Goal: Transaction & Acquisition: Purchase product/service

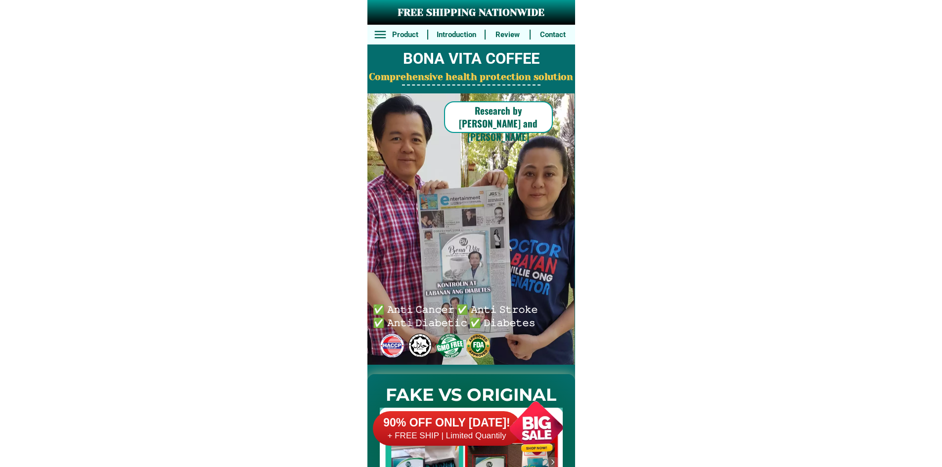
click at [516, 410] on div at bounding box center [537, 429] width 78 height 78
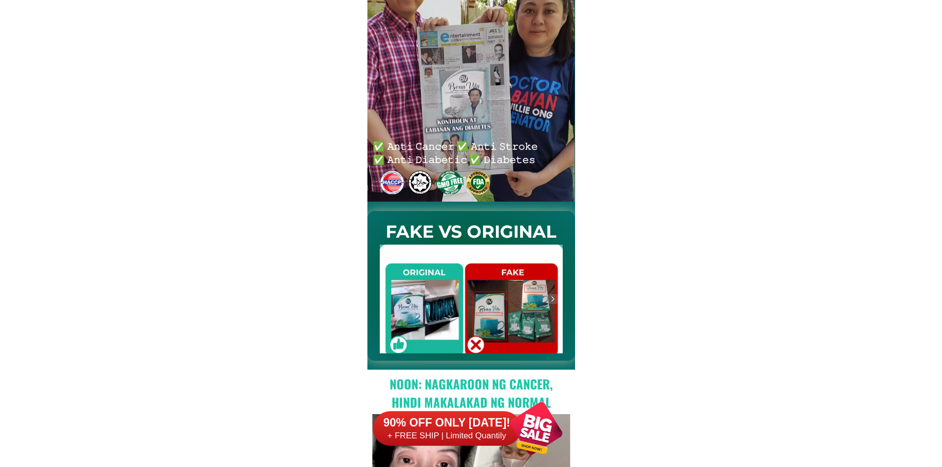
click at [520, 434] on div at bounding box center [537, 429] width 78 height 78
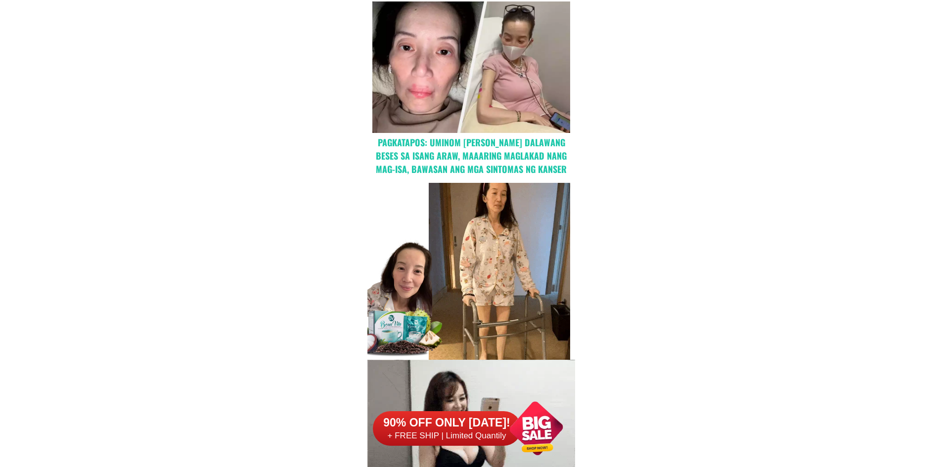
scroll to position [642, 0]
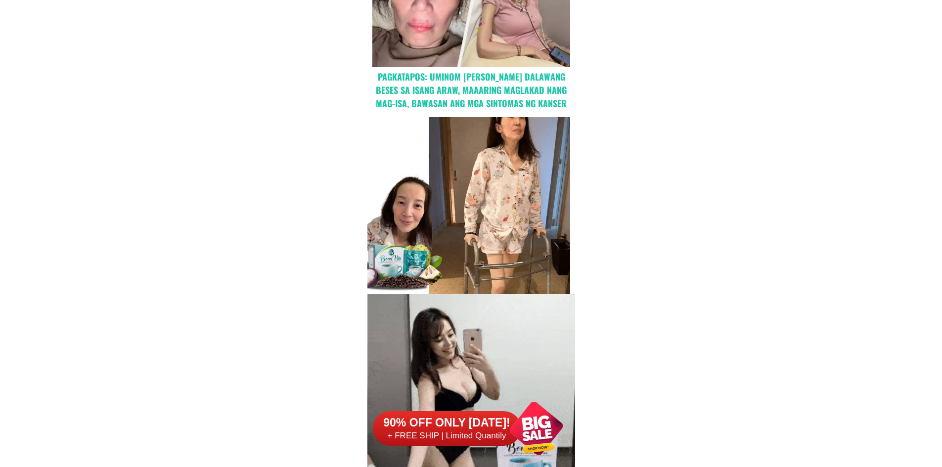
click at [526, 417] on div at bounding box center [537, 429] width 78 height 78
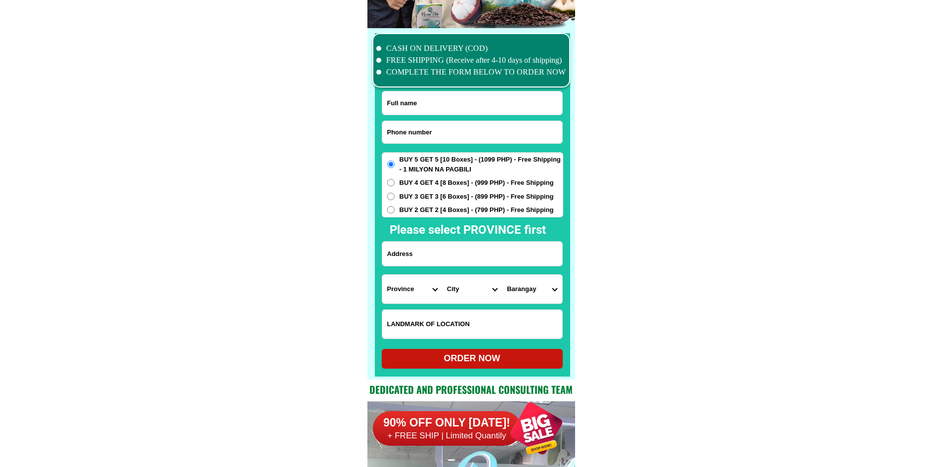
scroll to position [7688, 0]
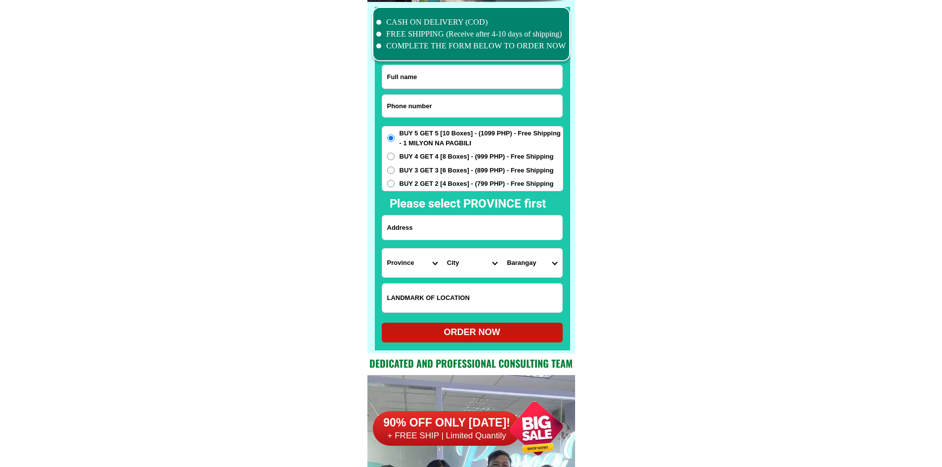
click at [474, 96] on input "Input phone_number" at bounding box center [472, 106] width 180 height 22
paste input "09979432674"
type input "09979432674"
click at [475, 77] on input "Input full_name" at bounding box center [472, 76] width 180 height 23
paste input "[PERSON_NAME]"
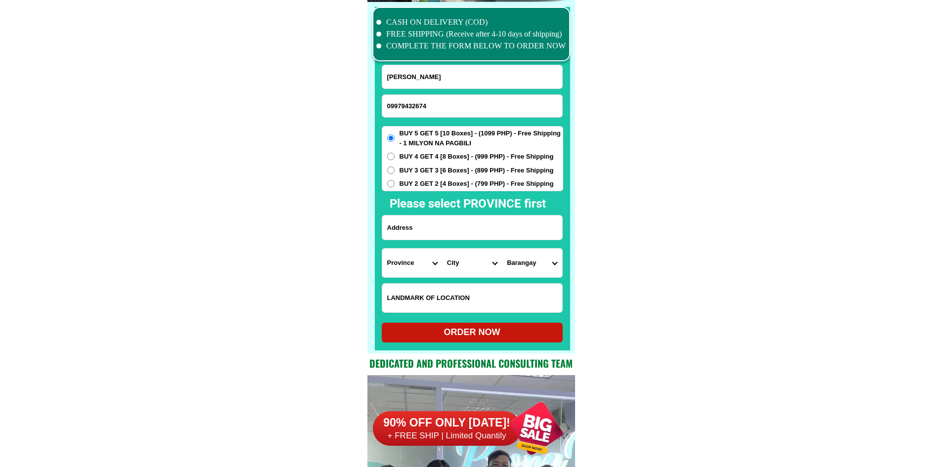
type input "[PERSON_NAME]"
click at [429, 156] on span "BUY 4 GET 4 [8 Boxes] - (999 PHP) - Free Shipping" at bounding box center [477, 157] width 154 height 10
click at [395, 156] on input "BUY 4 GET 4 [8 Boxes] - (999 PHP) - Free Shipping" at bounding box center [390, 156] width 7 height 7
radio input "true"
click at [443, 228] on input "Input address" at bounding box center [472, 228] width 180 height 24
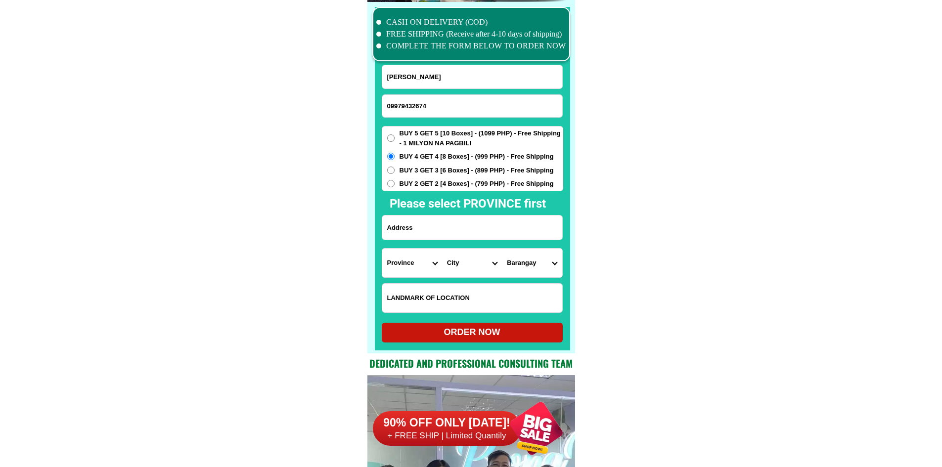
paste input "calitang barangay bucana elnido [GEOGRAPHIC_DATA]"
type input "calitang barangay bucana elnido [GEOGRAPHIC_DATA]"
click at [401, 263] on select "Province [GEOGRAPHIC_DATA] [GEOGRAPHIC_DATA] [GEOGRAPHIC_DATA] [GEOGRAPHIC_DATA…" at bounding box center [412, 263] width 60 height 29
click at [403, 263] on select "Province [GEOGRAPHIC_DATA] [GEOGRAPHIC_DATA] [GEOGRAPHIC_DATA] [GEOGRAPHIC_DATA…" at bounding box center [412, 263] width 60 height 29
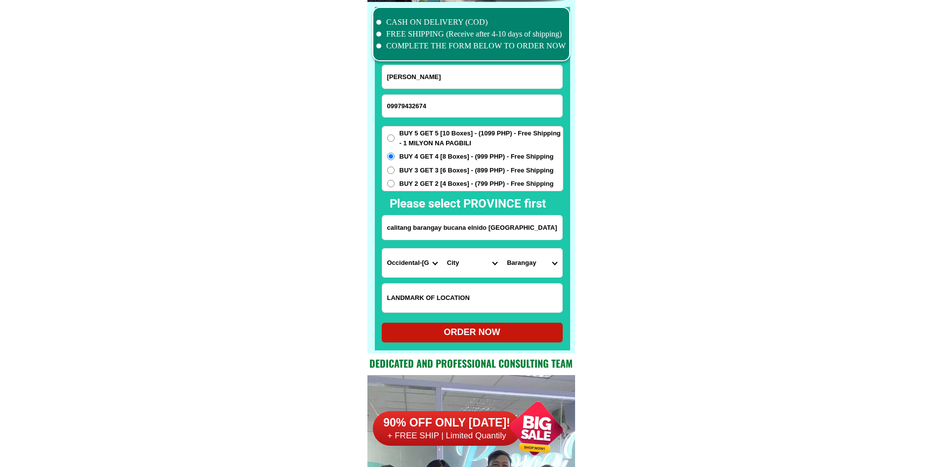
select select "63_811"
click at [468, 255] on select "City Aborlan [PERSON_NAME] Bataraza Brookes-point [GEOGRAPHIC_DATA] [GEOGRAPHIC…" at bounding box center [472, 263] width 60 height 29
select select "63_8119492"
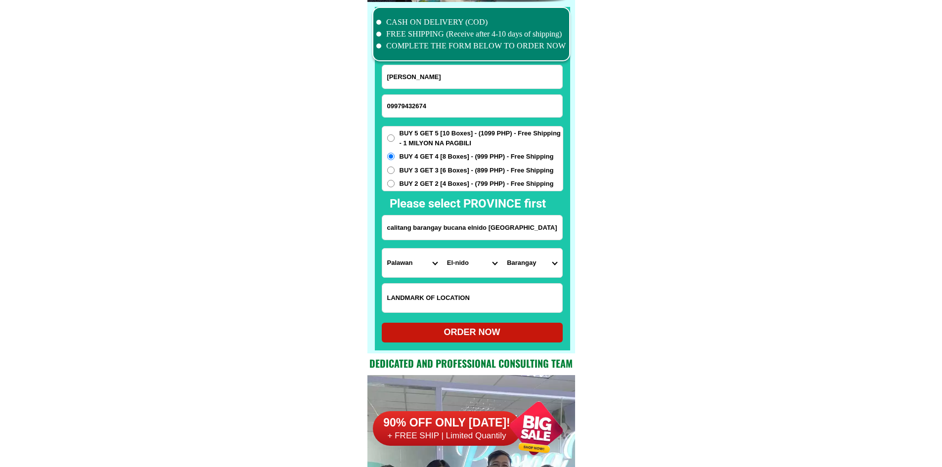
click at [513, 261] on select "[GEOGRAPHIC_DATA] [GEOGRAPHIC_DATA] bayan Barotuan Bebeladan Bucana Buena suert…" at bounding box center [532, 263] width 60 height 29
select select "63_81194922109"
click at [464, 329] on div "ORDER NOW" at bounding box center [472, 332] width 181 height 13
type input "calitang barangay bucana elnido [GEOGRAPHIC_DATA]"
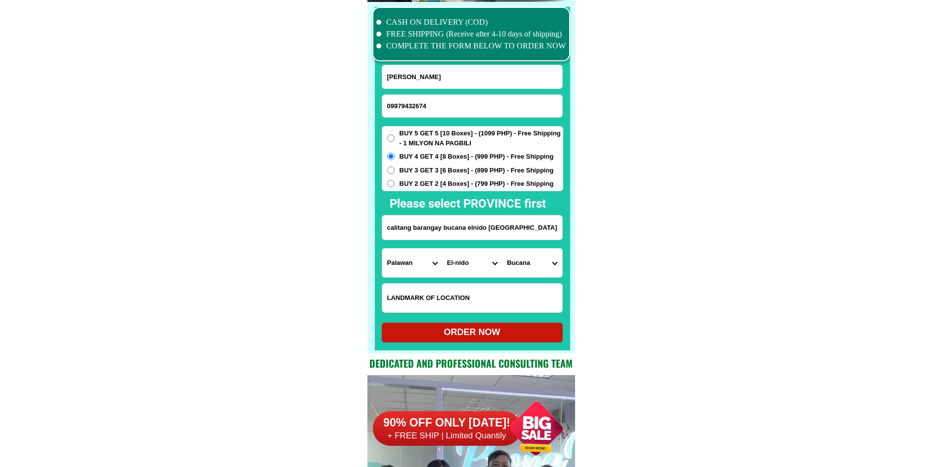
radio input "true"
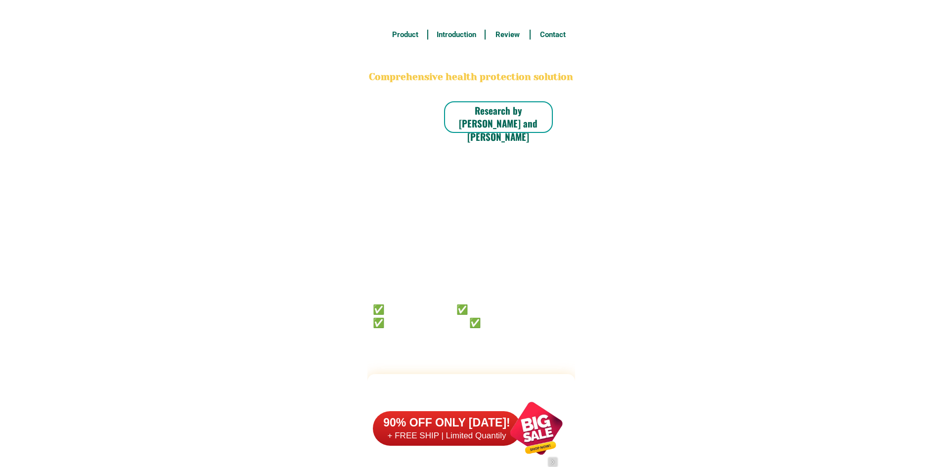
scroll to position [7688, 0]
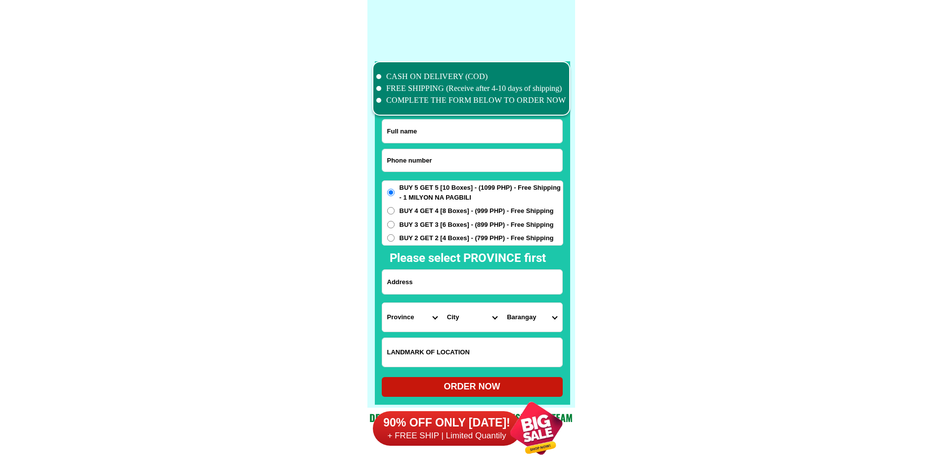
scroll to position [7690, 0]
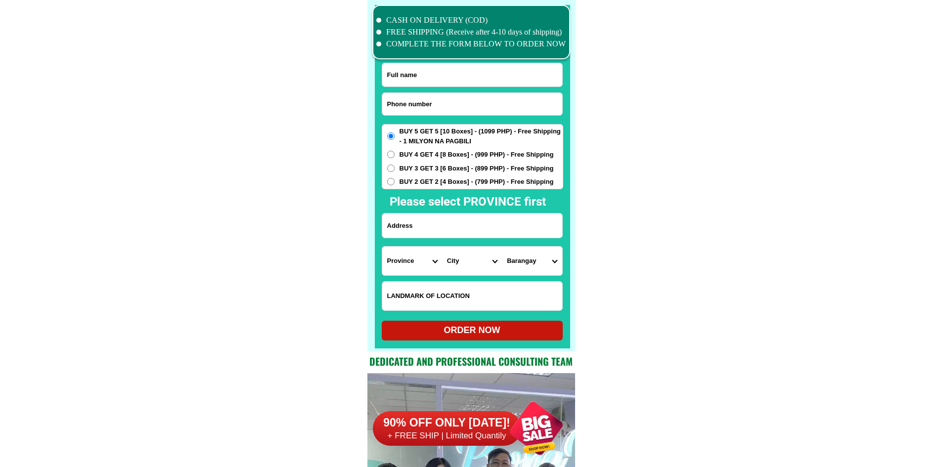
click at [450, 109] on input "Input phone_number" at bounding box center [472, 104] width 180 height 22
paste input "09318101400"
type input "09318101400"
click at [466, 71] on input "Input full_name" at bounding box center [472, 74] width 180 height 23
paste input "Salvador B Macuroy"
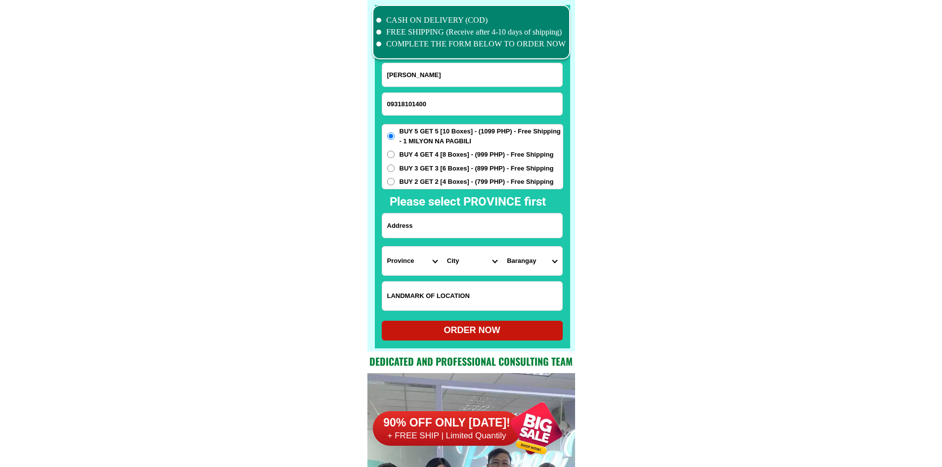
type input "Salvador B Macuroy"
click at [464, 228] on input "Input address" at bounding box center [472, 226] width 180 height 24
paste input "bangar la union bry alzate purol 2"
type input "bangar la union bry alzate purol 2"
click at [387, 278] on form "Salvador B Macuroy 09318101400 ORDER NOW bangar la union bry alzate purol 2 Pro…" at bounding box center [473, 202] width 182 height 278
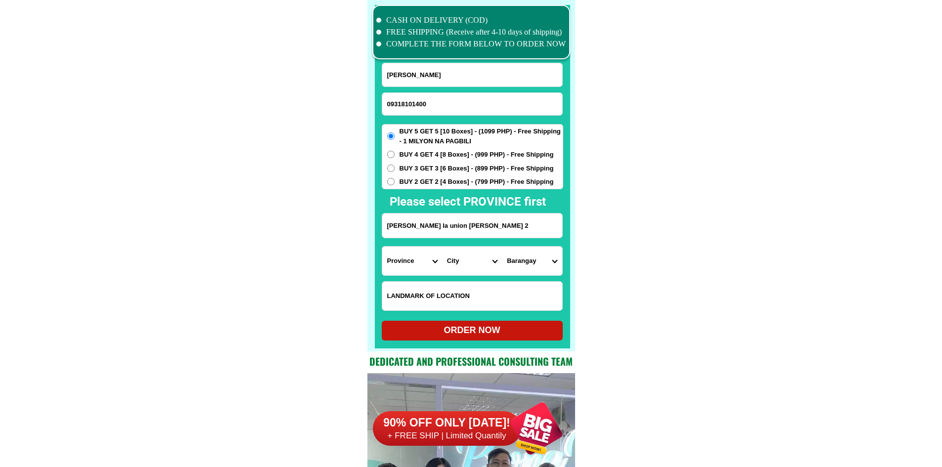
click at [411, 248] on select "Province [GEOGRAPHIC_DATA] [GEOGRAPHIC_DATA] [GEOGRAPHIC_DATA] [GEOGRAPHIC_DATA…" at bounding box center [412, 261] width 60 height 29
select select "63_32"
click at [458, 270] on select "City Agoo Aringay Bacnotan Bagulin Balaoan Bangar Bauang Caba La-union-burgos L…" at bounding box center [472, 261] width 60 height 29
select select "63_325524"
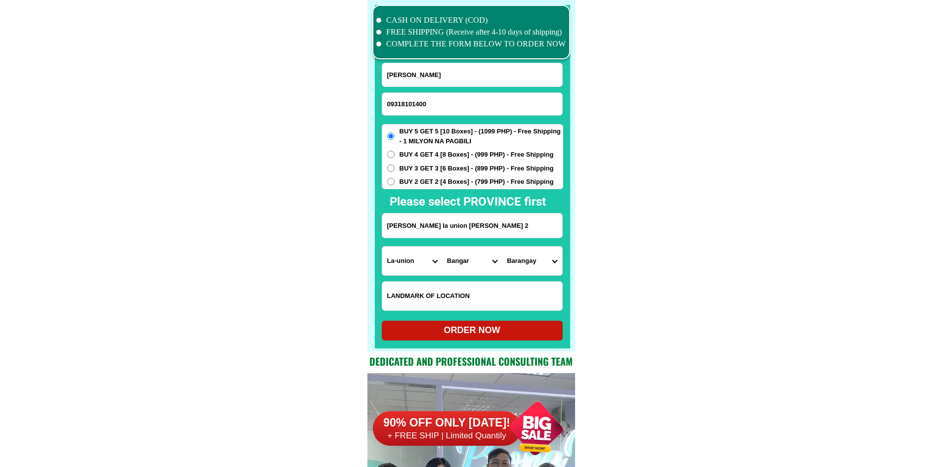
click at [442, 247] on select "City Agoo Aringay Bacnotan Bagulin Balaoan Bangar Bauang Caba La-union-burgos L…" at bounding box center [472, 261] width 60 height 29
click at [520, 262] on select "Barangay Agdeppa Alzate Bangaoilan east Bangaoilan west Barraca Cadapli Caggao …" at bounding box center [532, 261] width 60 height 29
select select "63_32552440702"
click at [502, 247] on select "Barangay Agdeppa Alzate Bangaoilan east Bangaoilan west Barraca Cadapli Caggao …" at bounding box center [532, 261] width 60 height 29
click at [521, 328] on div "ORDER NOW" at bounding box center [472, 330] width 181 height 13
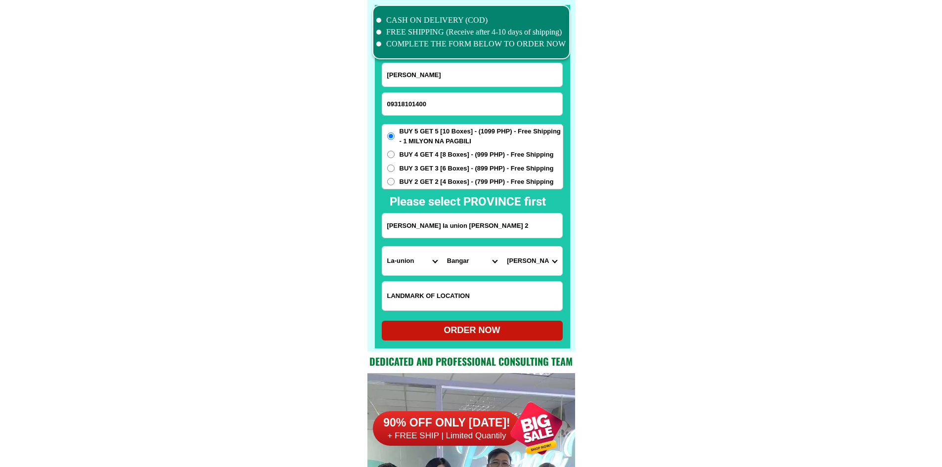
radio input "true"
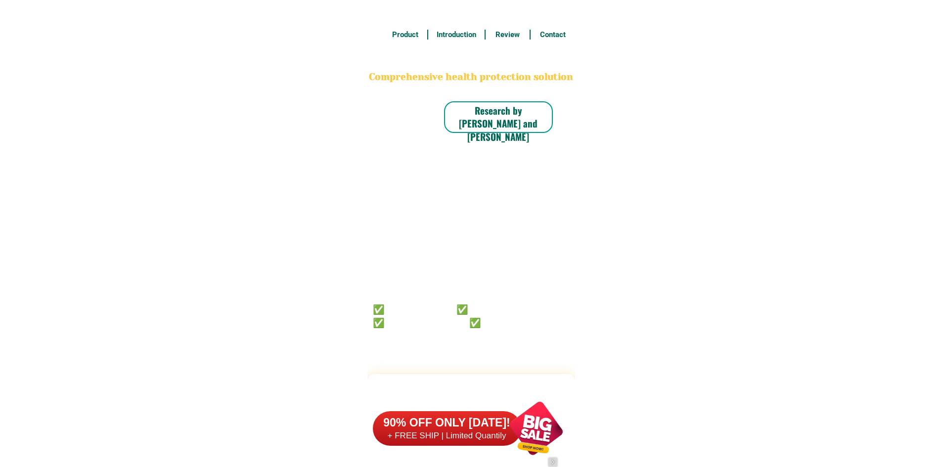
type input "09125077862"
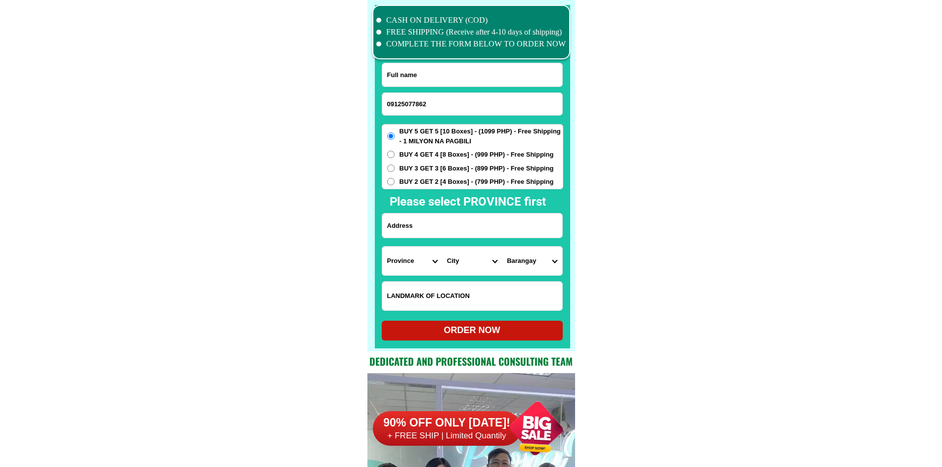
scroll to position [7690, 0]
click at [495, 72] on input "Input full_name" at bounding box center [472, 74] width 180 height 23
paste input "Hector Flores Patual Sr."
type input "Hector Flores Patual Sr."
